Goal: Task Accomplishment & Management: Manage account settings

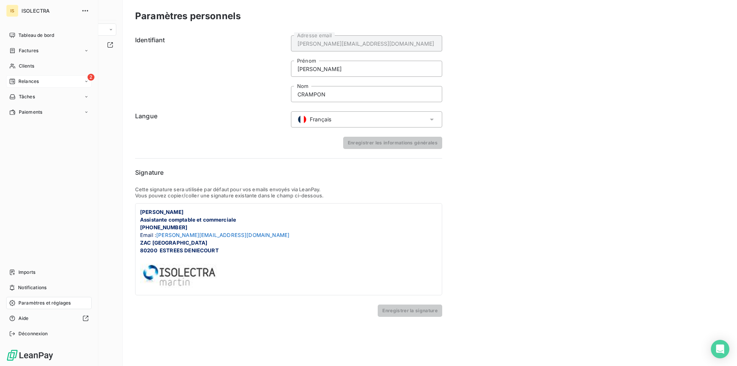
click at [43, 83] on div "2 Relances" at bounding box center [49, 81] width 86 height 12
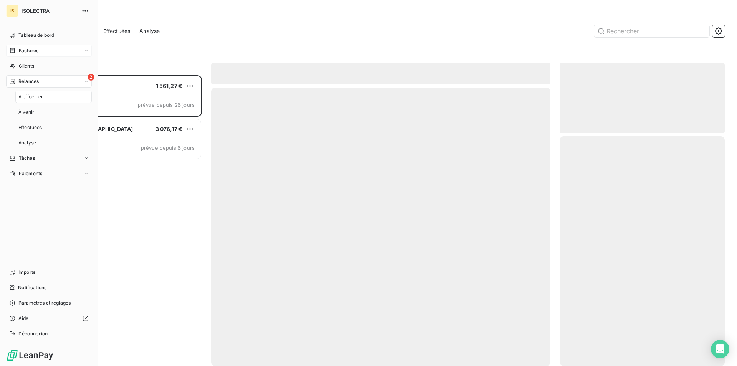
scroll to position [285, 159]
click at [52, 66] on div "Clients" at bounding box center [49, 66] width 86 height 12
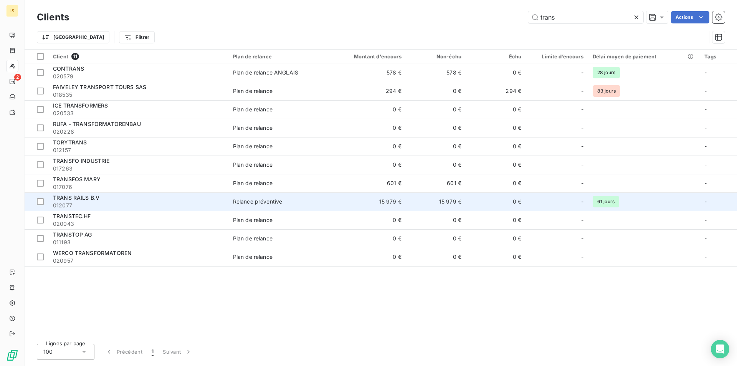
type input "trans"
click at [241, 201] on div "Relance préventive" at bounding box center [258, 202] width 50 height 8
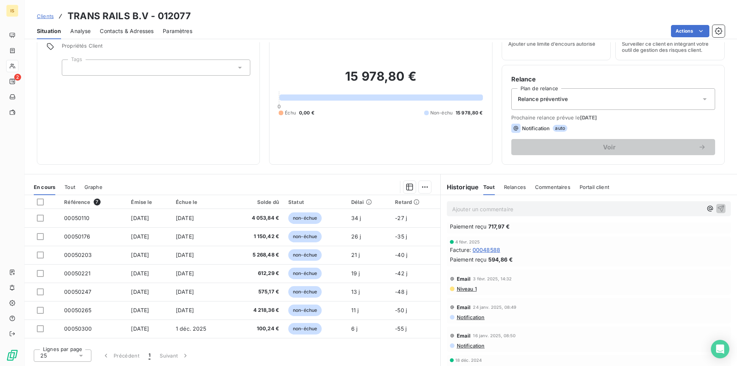
scroll to position [1013, 0]
